Goal: Entertainment & Leisure: Consume media (video, audio)

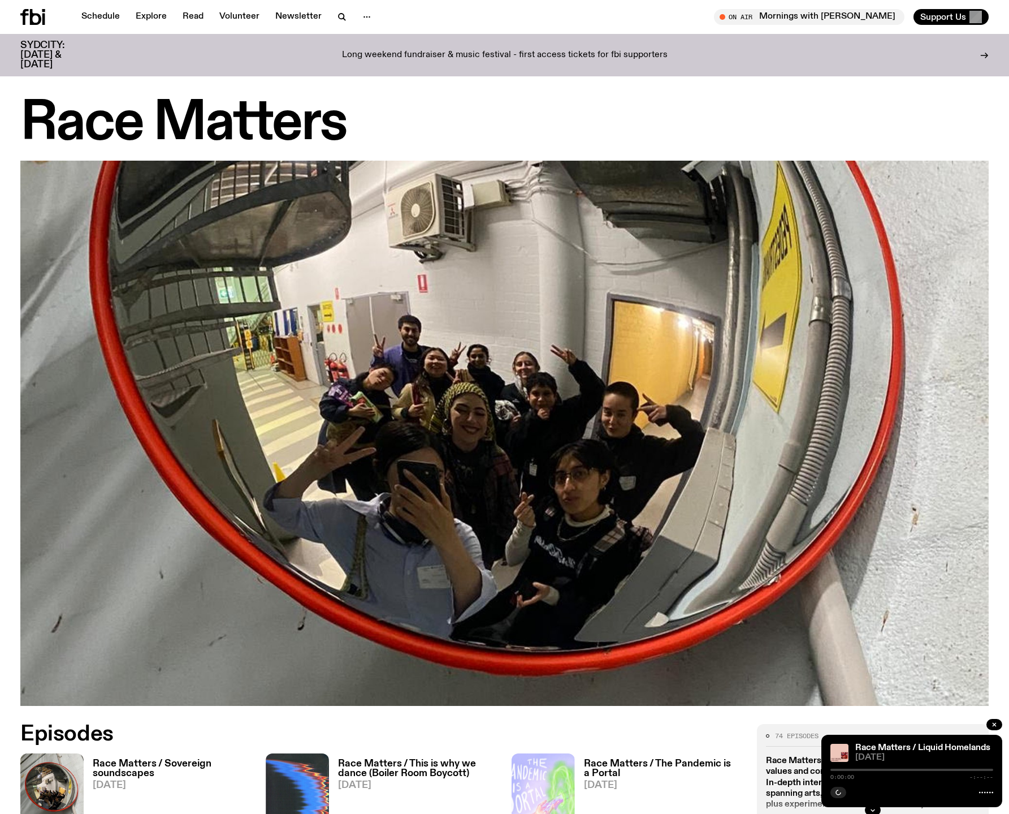
scroll to position [1027, 0]
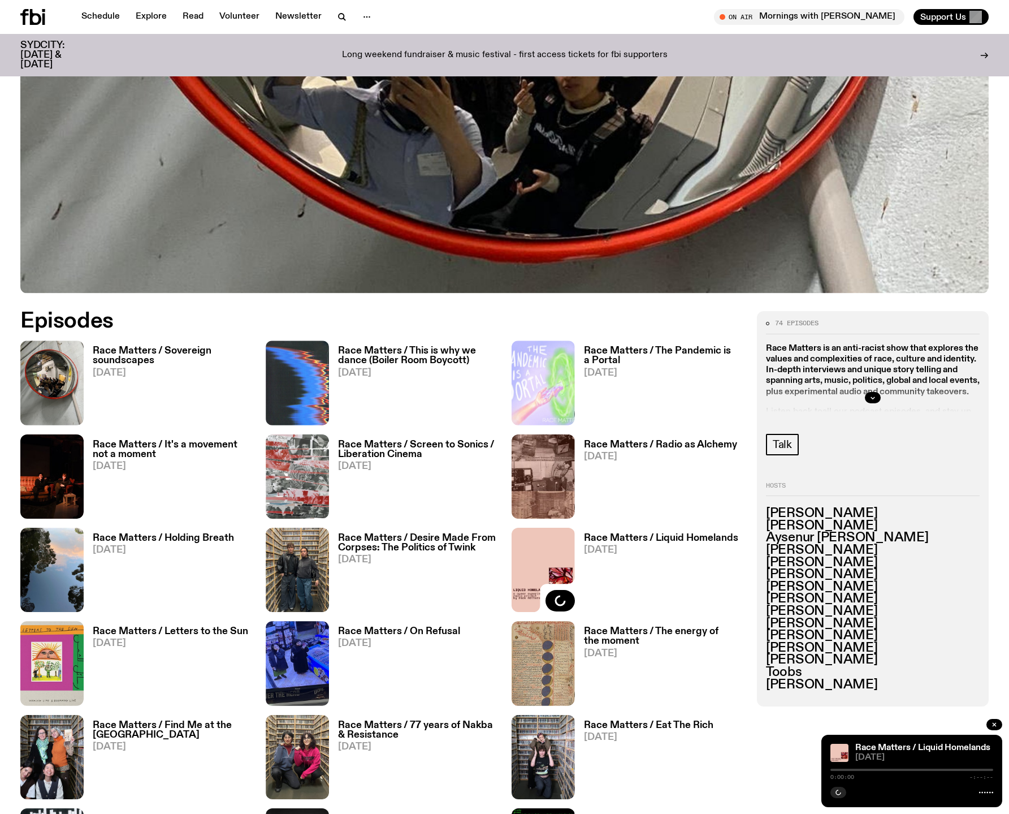
scroll to position [413, 0]
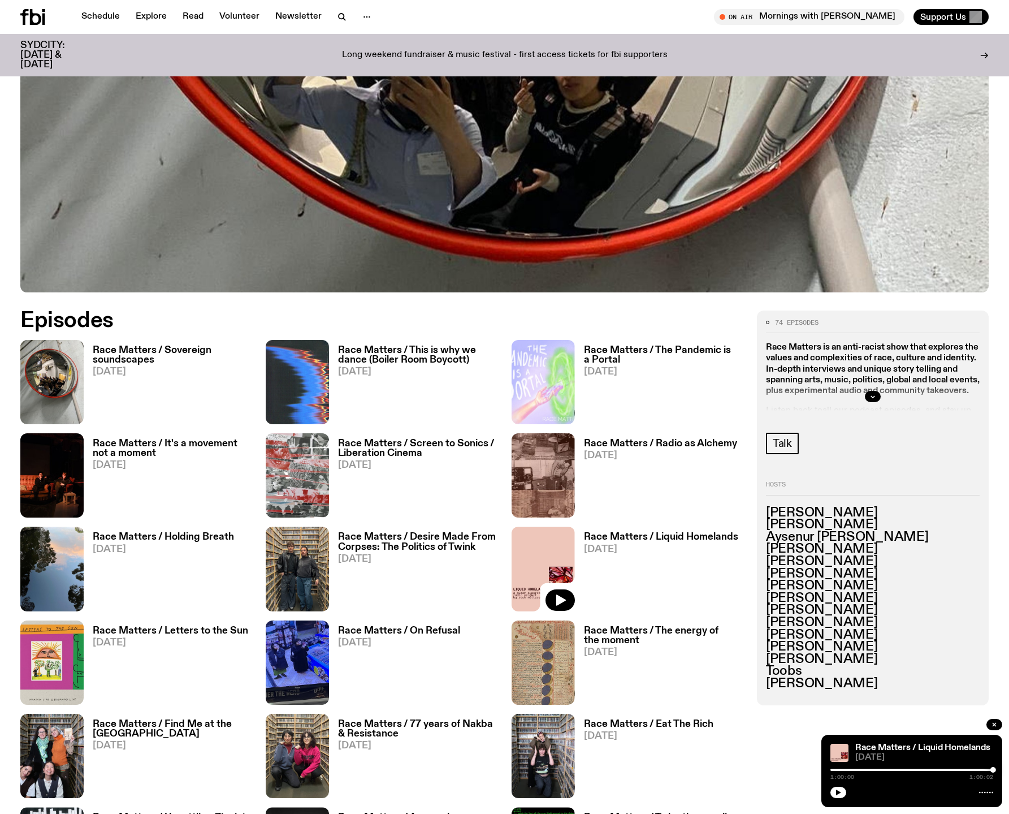
click at [122, 352] on h3 "Race Matters / Sovereign soundscapes" at bounding box center [172, 354] width 159 height 19
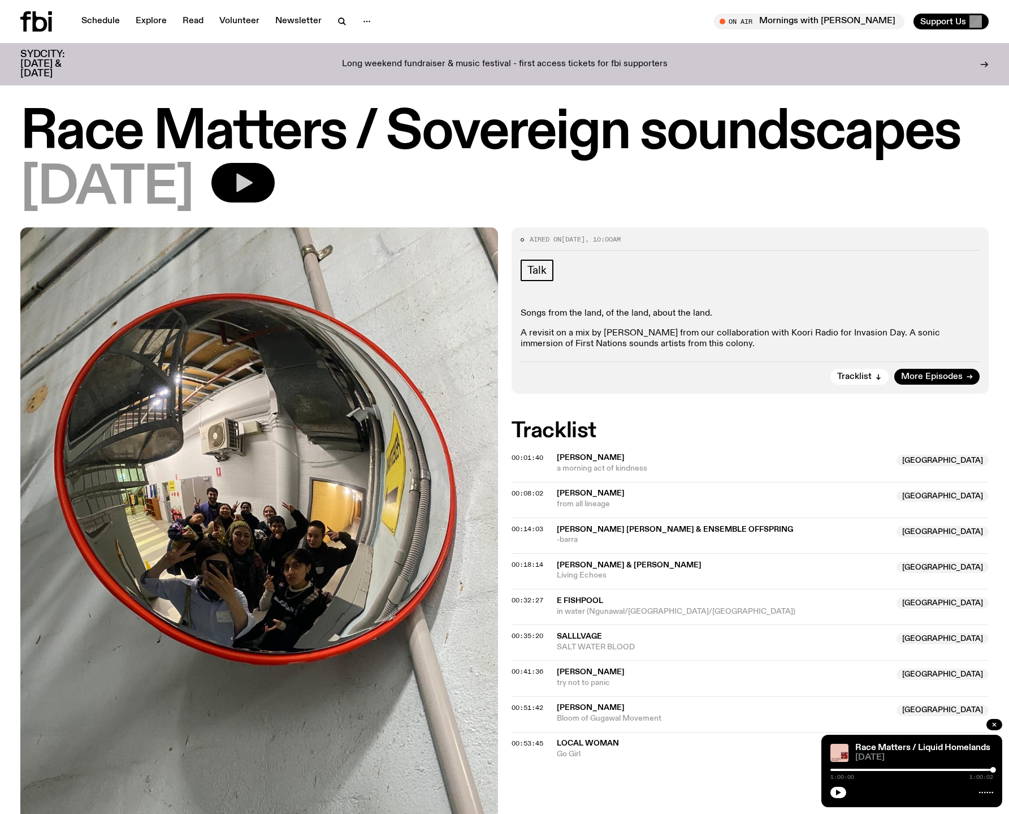
click at [254, 185] on icon "button" at bounding box center [243, 182] width 23 height 23
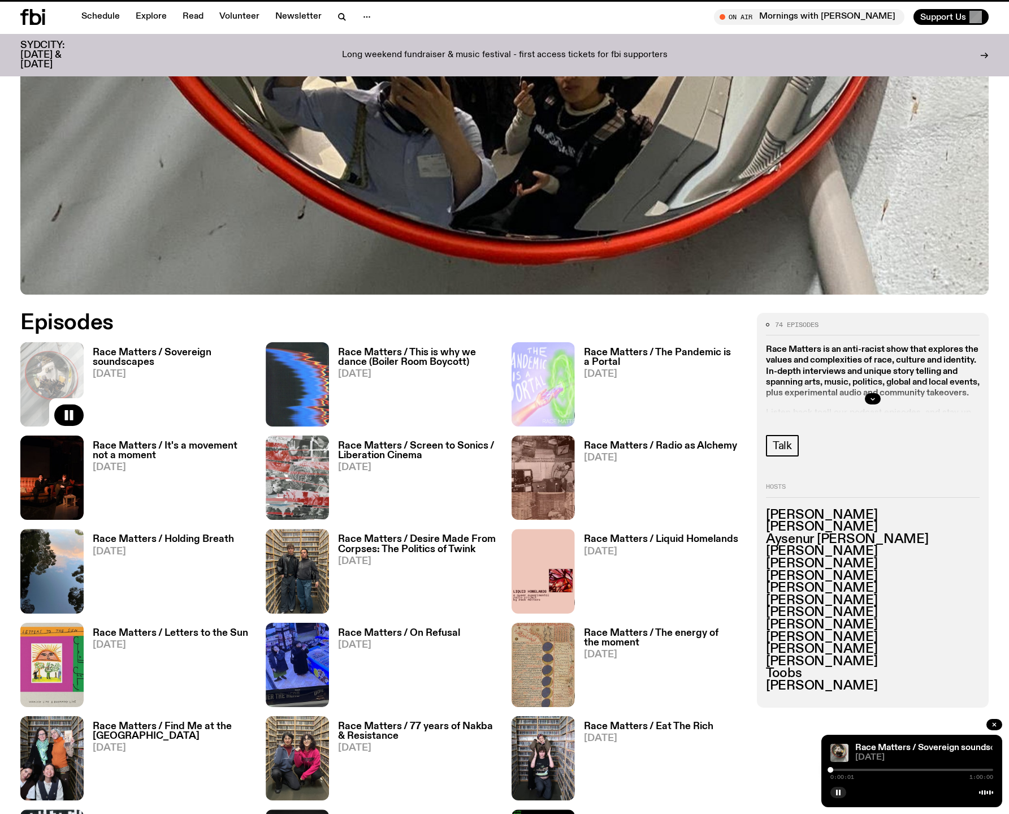
scroll to position [410, 0]
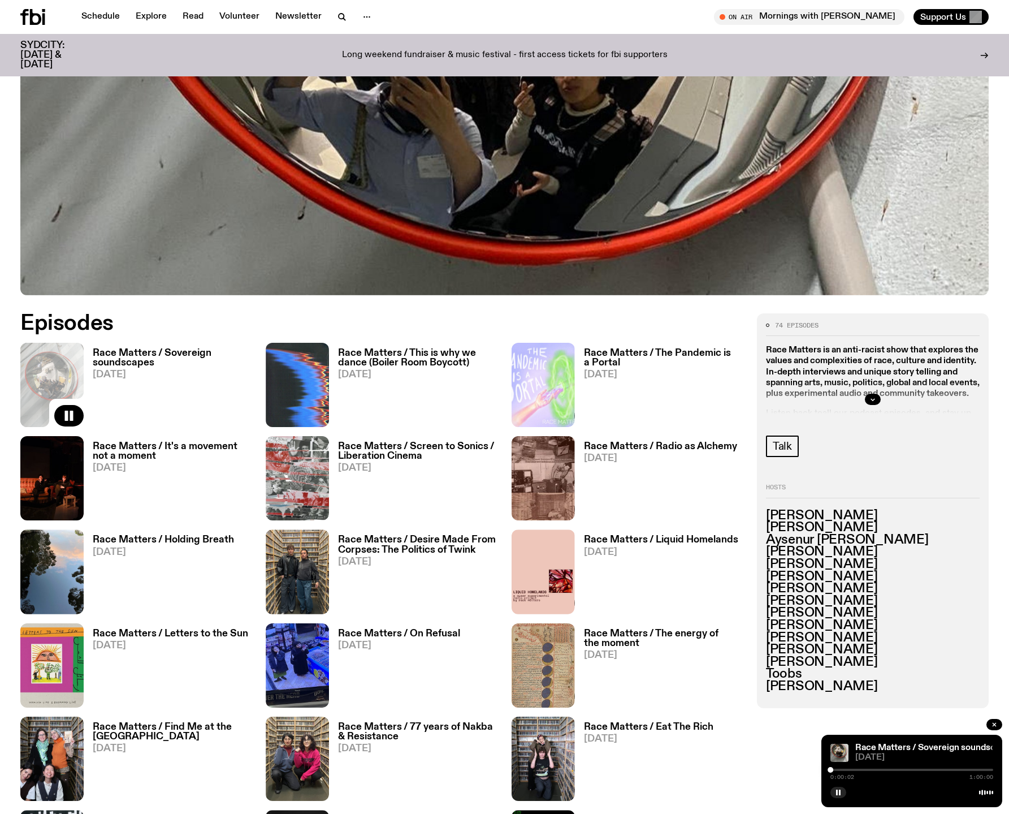
click at [416, 355] on h3 "Race Matters / This is why we dance (Boiler Room Boycott)" at bounding box center [417, 357] width 159 height 19
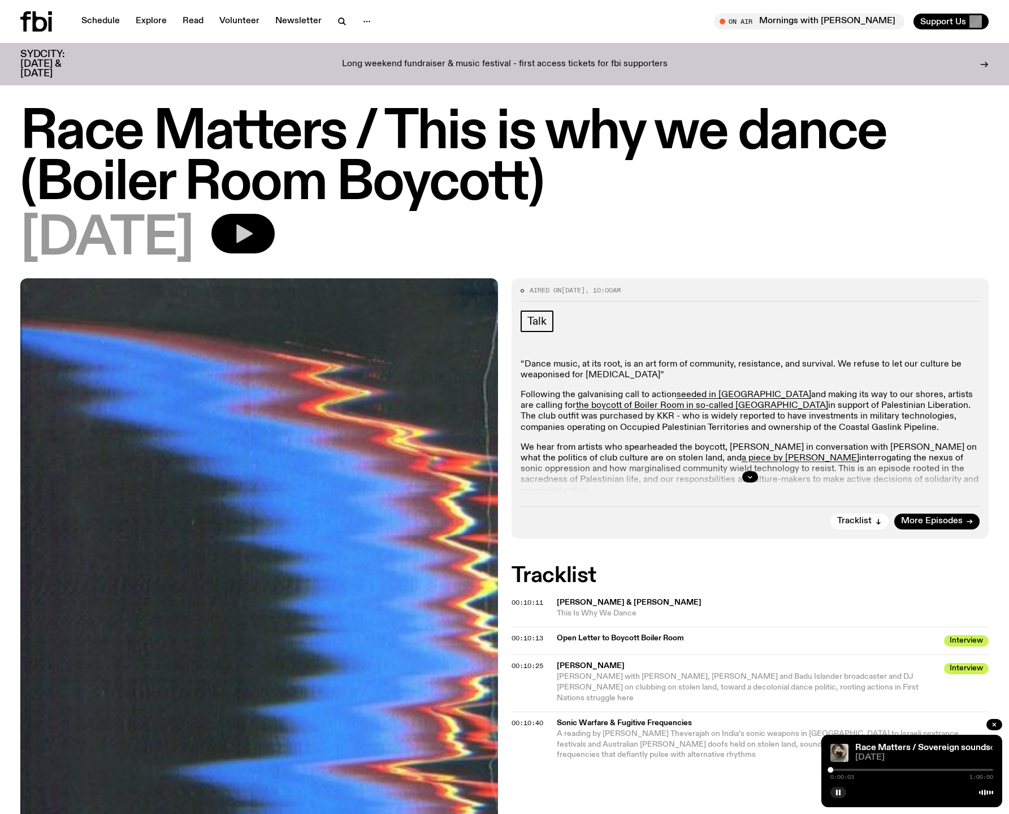
click at [254, 237] on icon "button" at bounding box center [243, 233] width 23 height 23
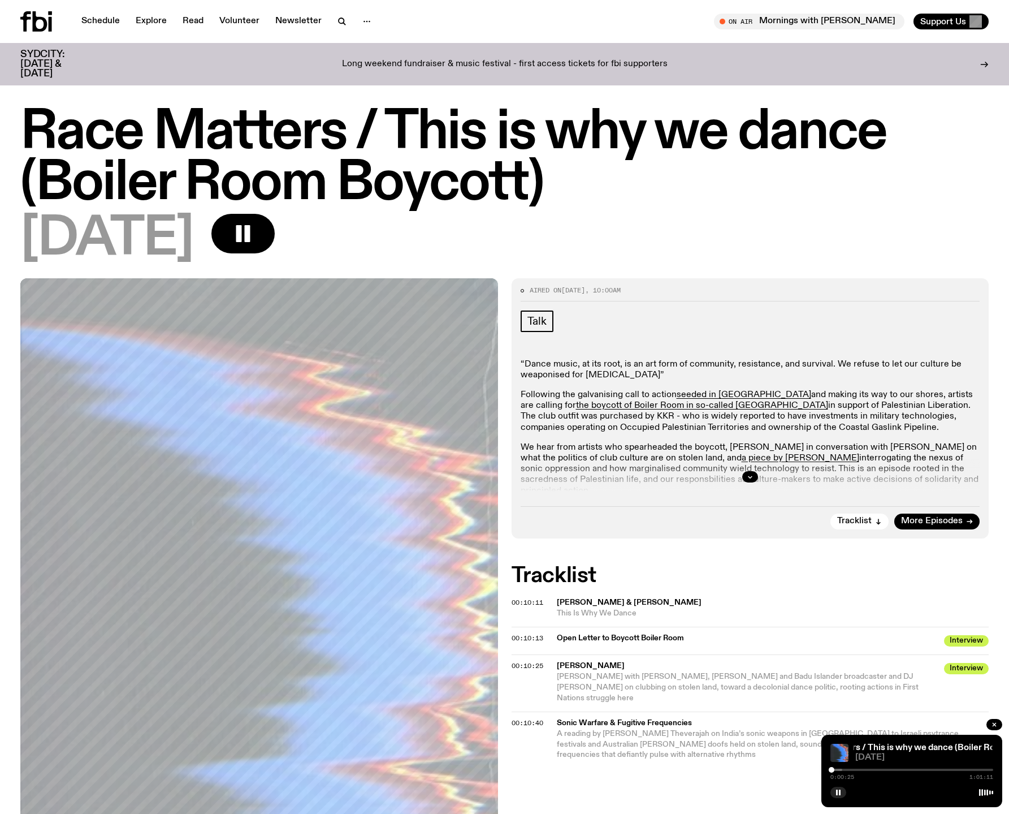
drag, startPoint x: 267, startPoint y: 227, endPoint x: 249, endPoint y: 119, distance: 109.5
click at [242, 226] on rect "button" at bounding box center [239, 233] width 6 height 17
